Goal: Navigation & Orientation: Find specific page/section

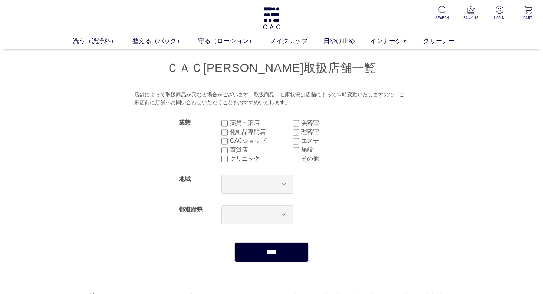
click at [144, 17] on div "洗う（洗浄料） 液体洗浄料 パウダー洗浄料 泡洗顔料 グッズ 整える（パック） フェイスパック ヘアパック 守る（ローション） 保湿化粧水 柔軟化粧水 美容液…" at bounding box center [271, 24] width 543 height 49
